Goal: Task Accomplishment & Management: Manage account settings

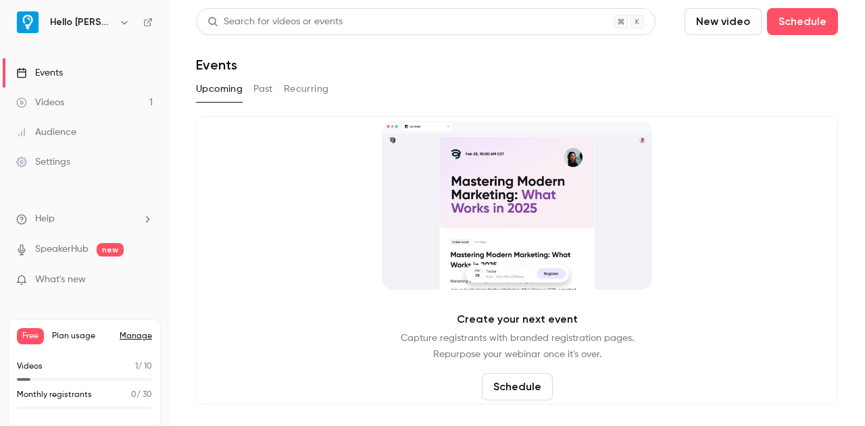
click at [67, 103] on link "Videos 1" at bounding box center [84, 103] width 169 height 30
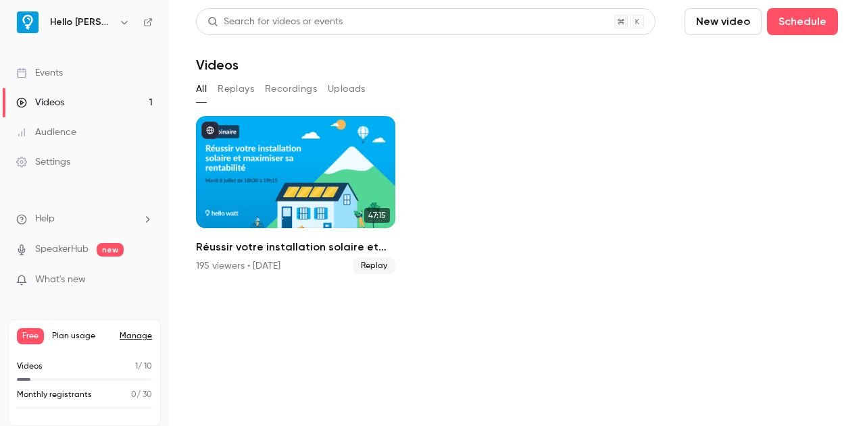
click at [343, 89] on button "Uploads" at bounding box center [347, 89] width 38 height 22
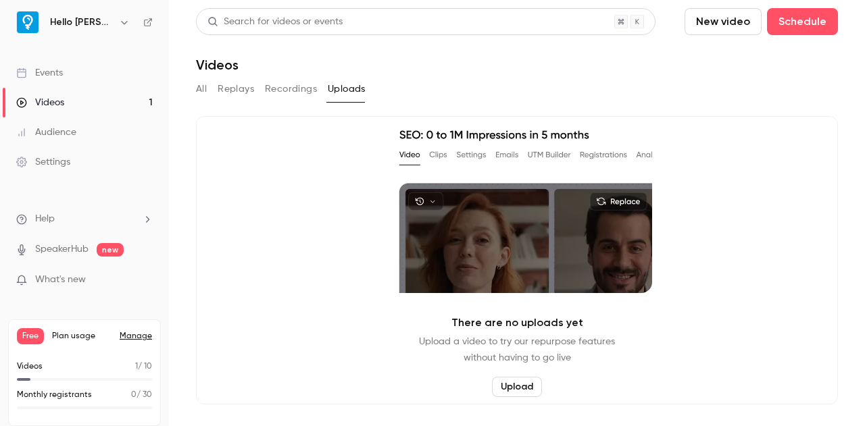
click at [224, 92] on button "Replays" at bounding box center [236, 89] width 36 height 22
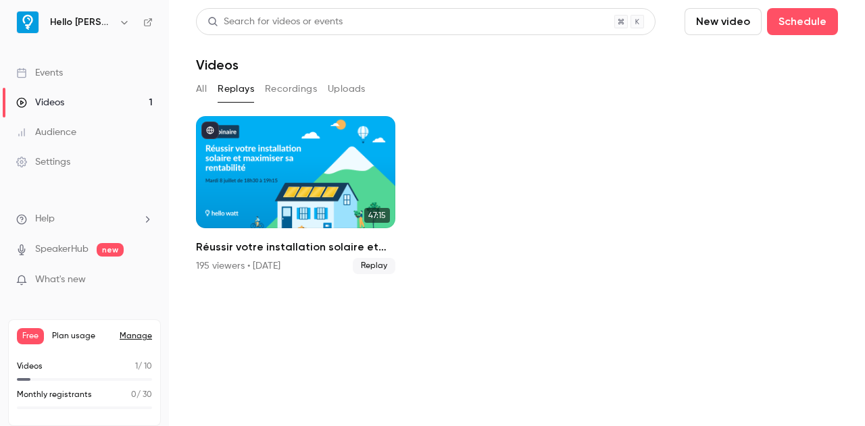
drag, startPoint x: 187, startPoint y: 106, endPoint x: 411, endPoint y: 229, distance: 255.9
click at [411, 229] on main "Search for videos or events New video Schedule Videos All Replays Recordings Up…" at bounding box center [517, 213] width 696 height 426
click at [1, 208] on ul "Help SpeakerHub new What's new" at bounding box center [84, 251] width 169 height 121
click at [0, 175] on link "Settings" at bounding box center [84, 162] width 169 height 30
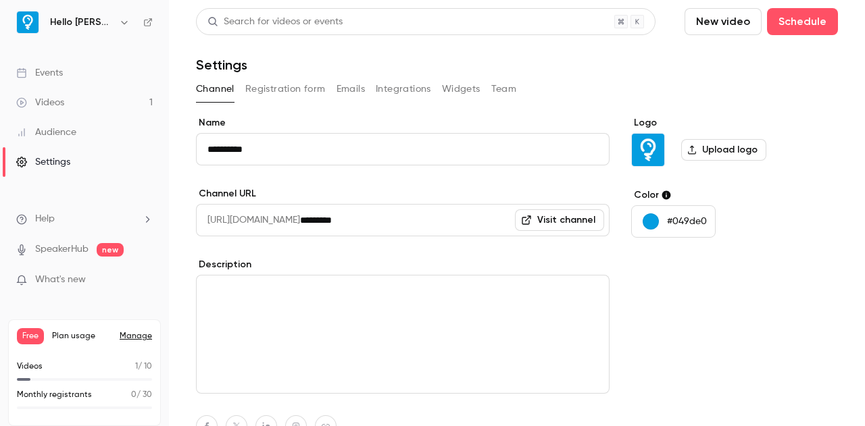
click at [303, 93] on button "Registration form" at bounding box center [285, 89] width 80 height 22
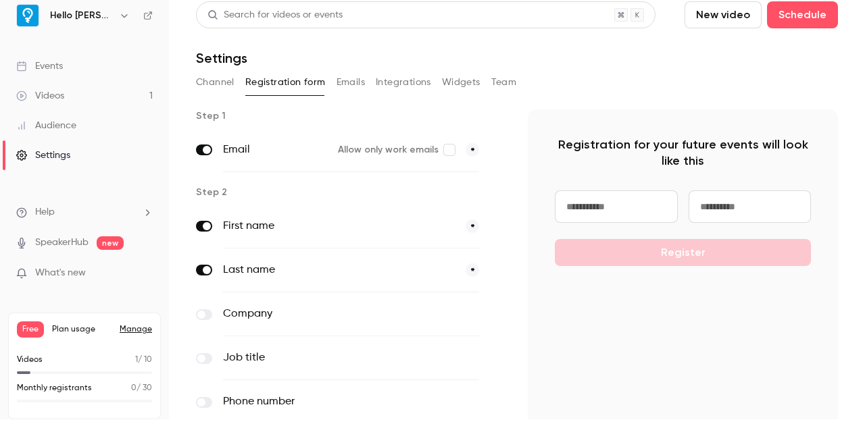
click at [402, 79] on button "Integrations" at bounding box center [403, 83] width 55 height 22
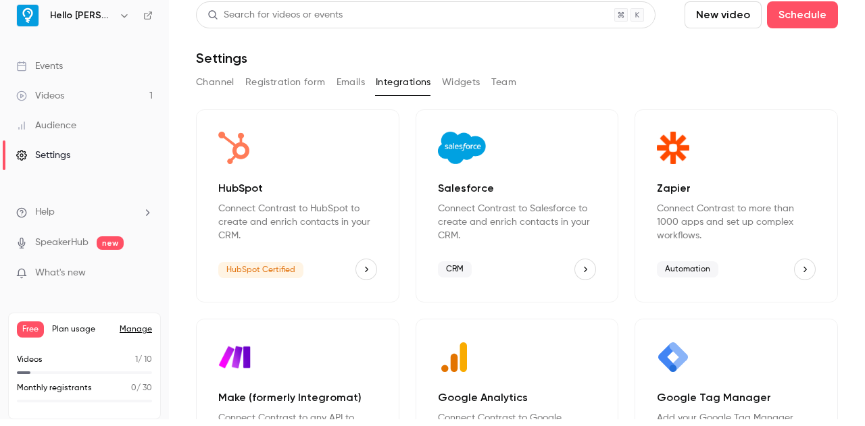
click at [353, 80] on button "Emails" at bounding box center [351, 83] width 28 height 22
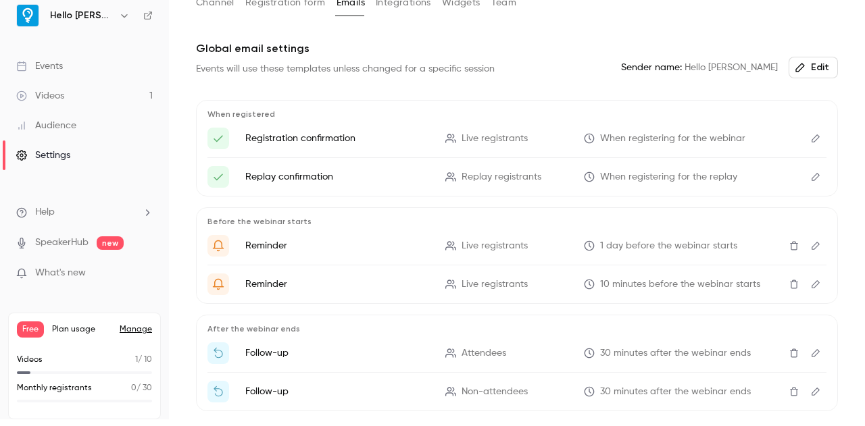
scroll to position [78, 0]
click at [64, 66] on link "Events" at bounding box center [84, 66] width 169 height 30
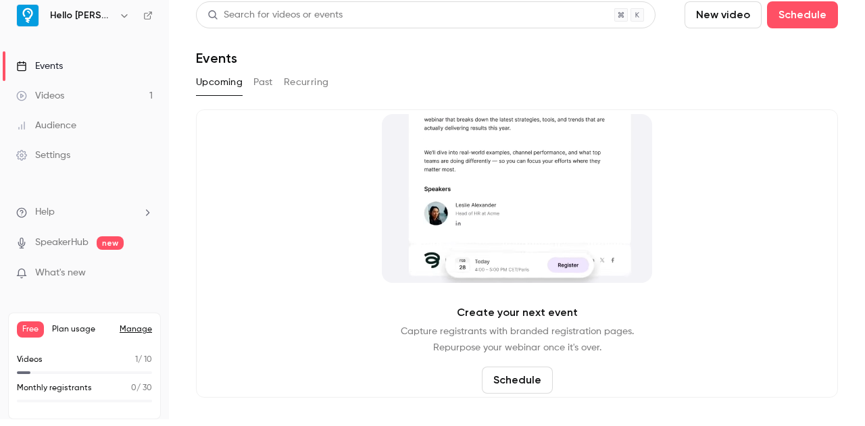
click at [258, 80] on button "Past" at bounding box center [263, 83] width 20 height 22
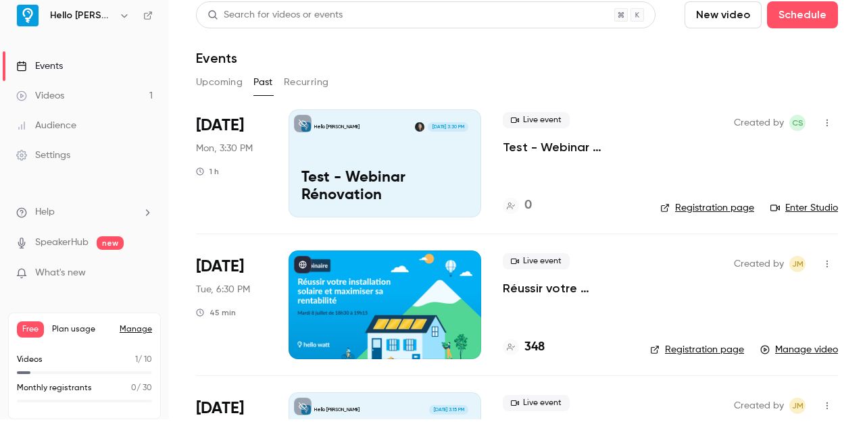
scroll to position [110, 0]
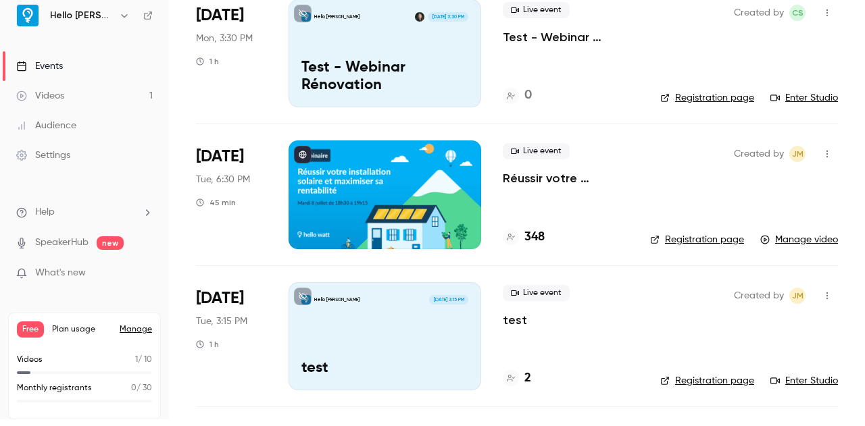
click at [424, 172] on div at bounding box center [385, 195] width 193 height 108
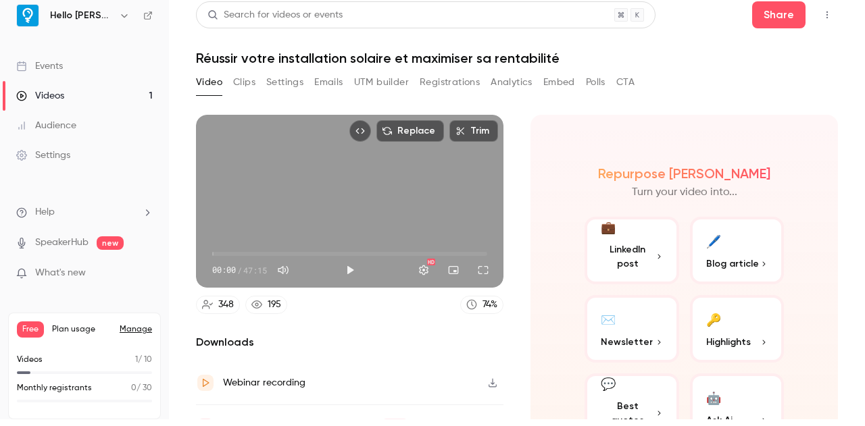
click at [316, 80] on button "Emails" at bounding box center [328, 83] width 28 height 22
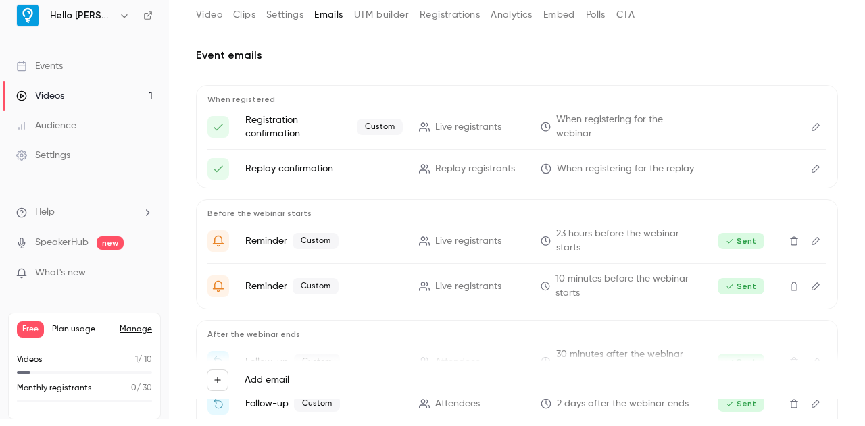
scroll to position [68, 0]
click at [812, 126] on icon "Edit" at bounding box center [816, 126] width 8 height 8
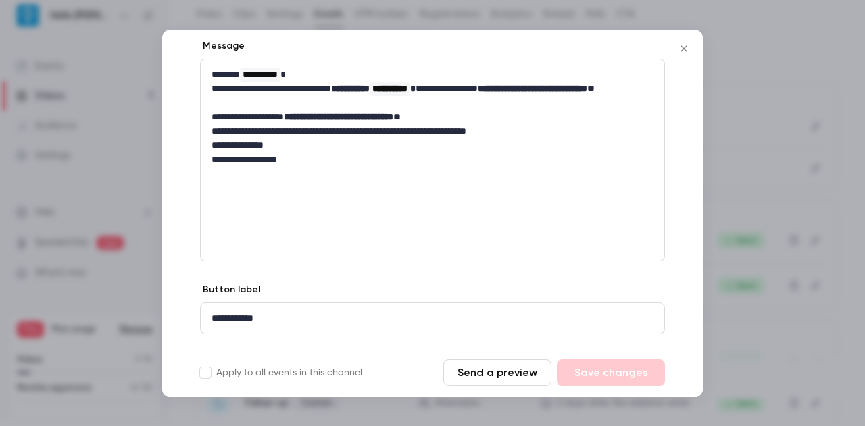
scroll to position [178, 0]
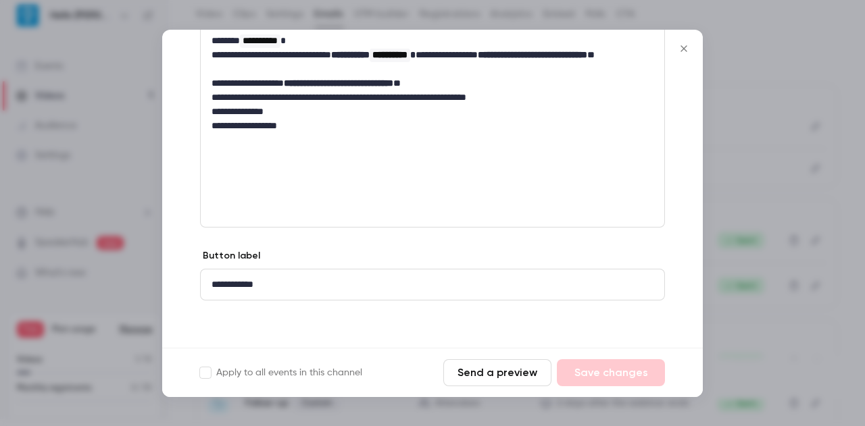
click at [501, 371] on button "Send a preview" at bounding box center [497, 373] width 108 height 27
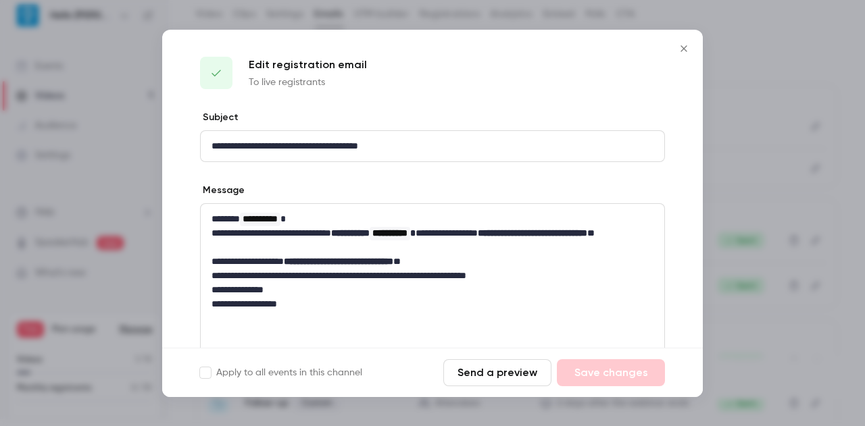
click at [683, 51] on icon "Close" at bounding box center [684, 48] width 16 height 11
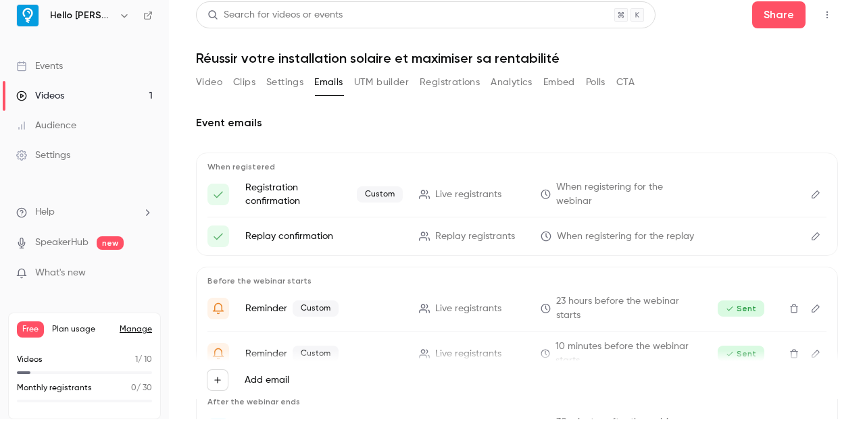
click at [451, 76] on button "Registrations" at bounding box center [450, 83] width 60 height 22
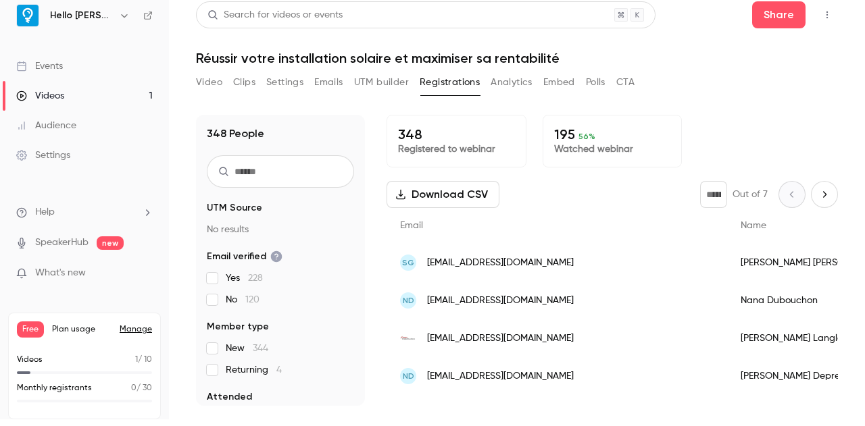
click at [385, 80] on button "UTM builder" at bounding box center [381, 83] width 55 height 22
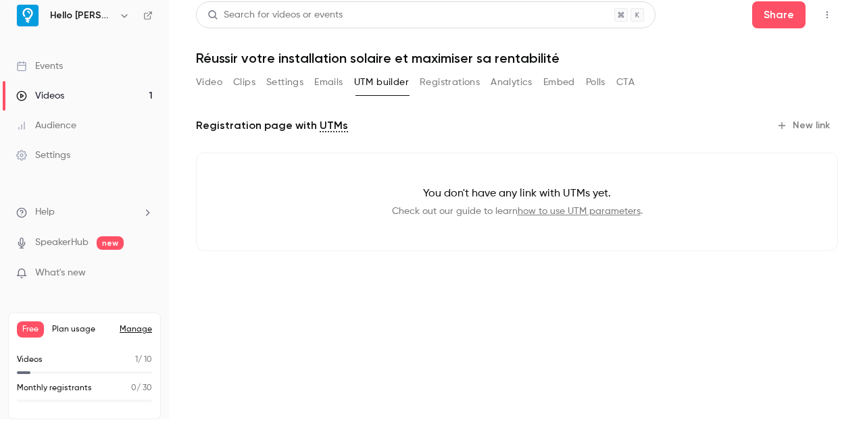
click at [323, 82] on button "Emails" at bounding box center [328, 83] width 28 height 22
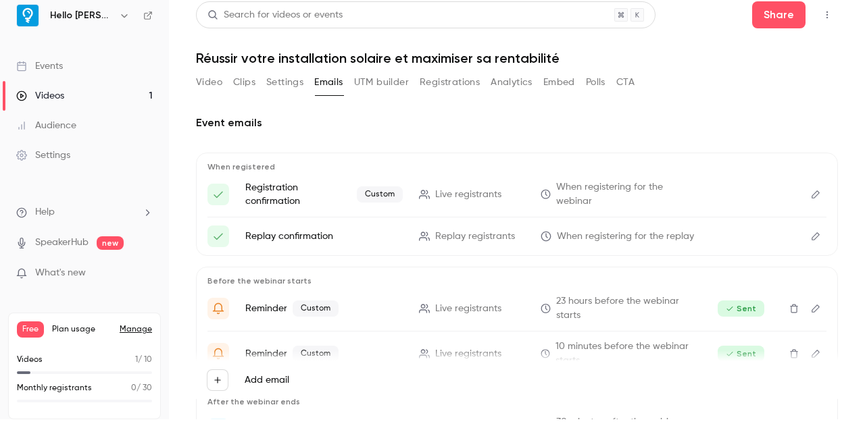
click at [631, 87] on button "CTA" at bounding box center [625, 83] width 18 height 22
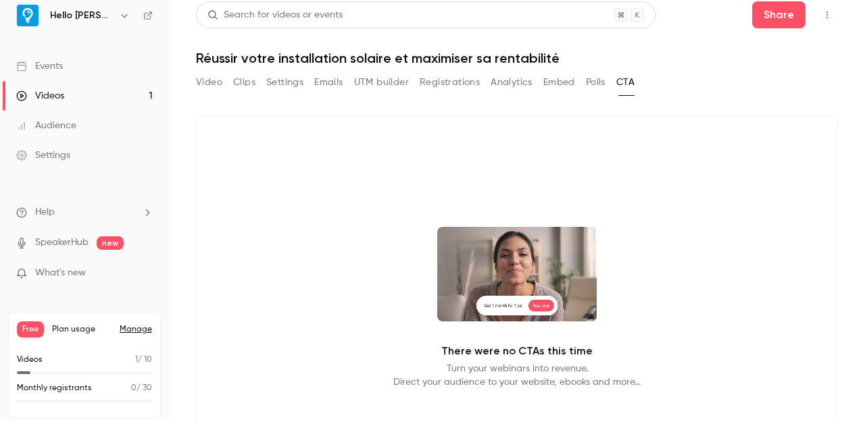
click at [216, 86] on button "Video" at bounding box center [209, 83] width 26 height 22
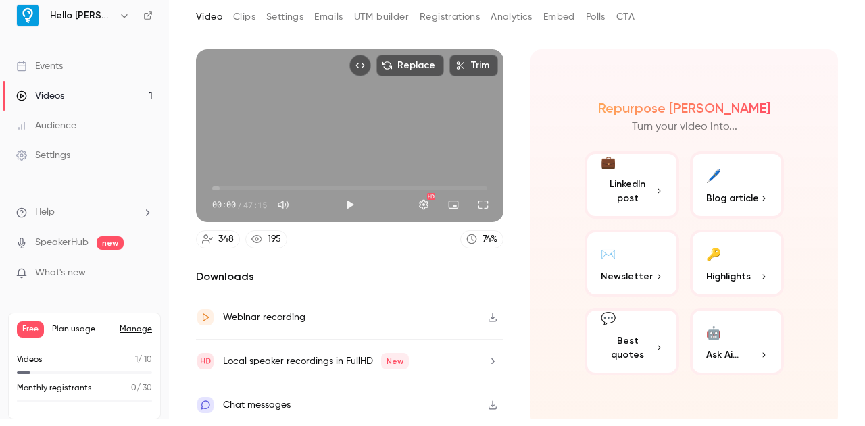
scroll to position [66, 0]
click at [0, 250] on ul "Help SpeakerHub new What's new" at bounding box center [84, 244] width 169 height 121
